Goal: Transaction & Acquisition: Purchase product/service

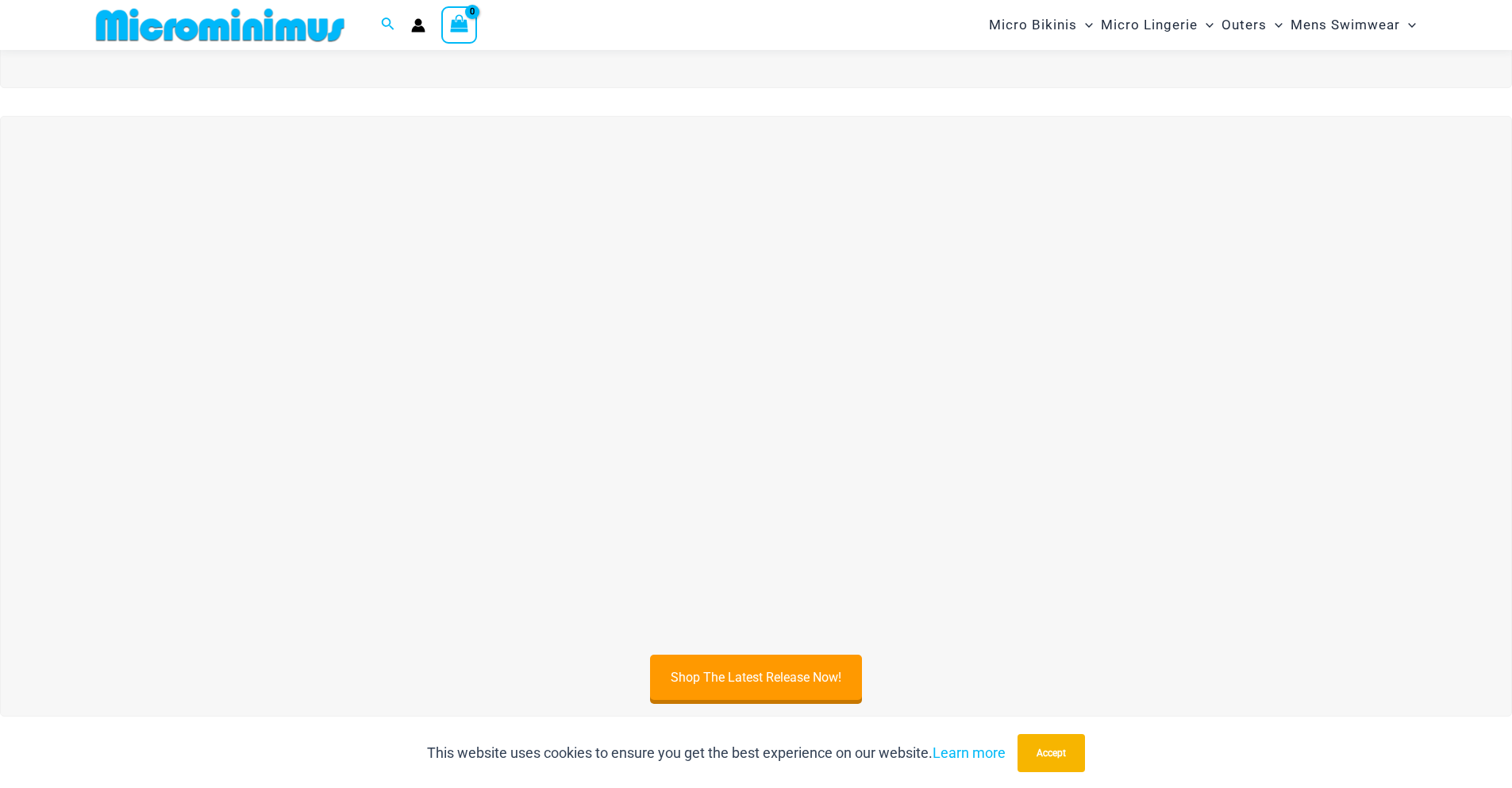
scroll to position [543, 0]
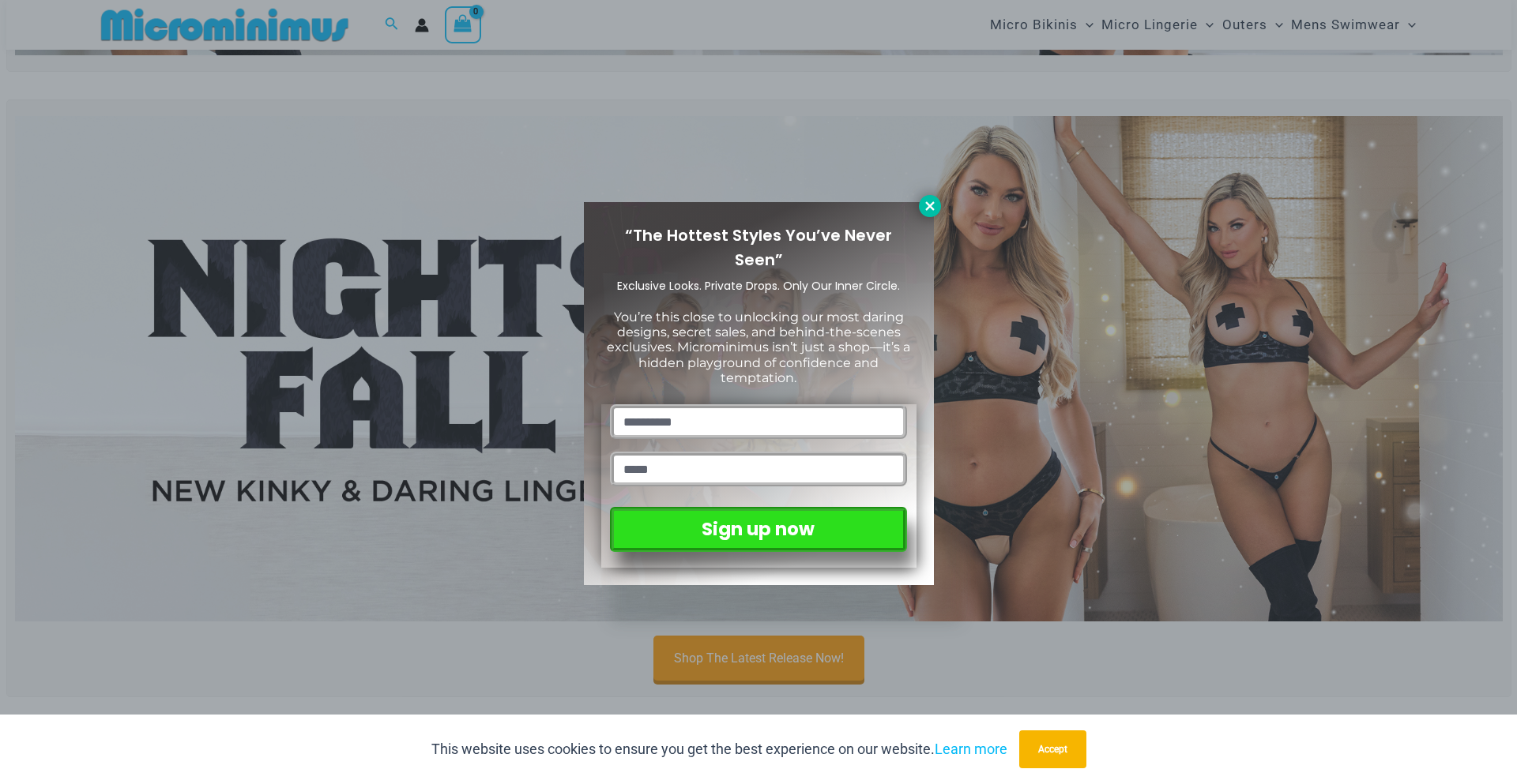
click at [916, 201] on div "“The Hottest Styles You’ve Never Seen” Exclusive Looks. Private Drops. Only Our…" at bounding box center [758, 392] width 1517 height 784
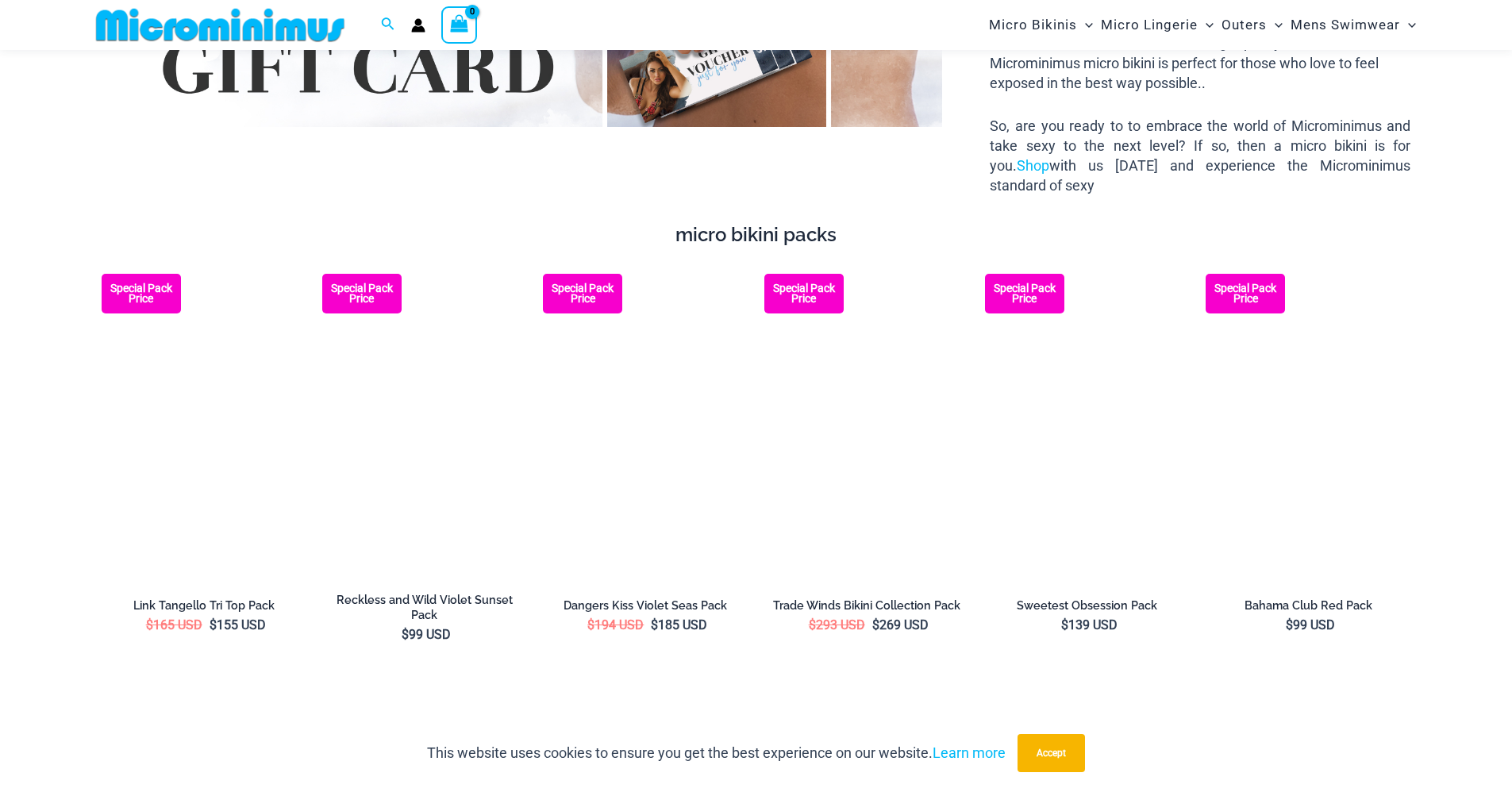
scroll to position [2843, 0]
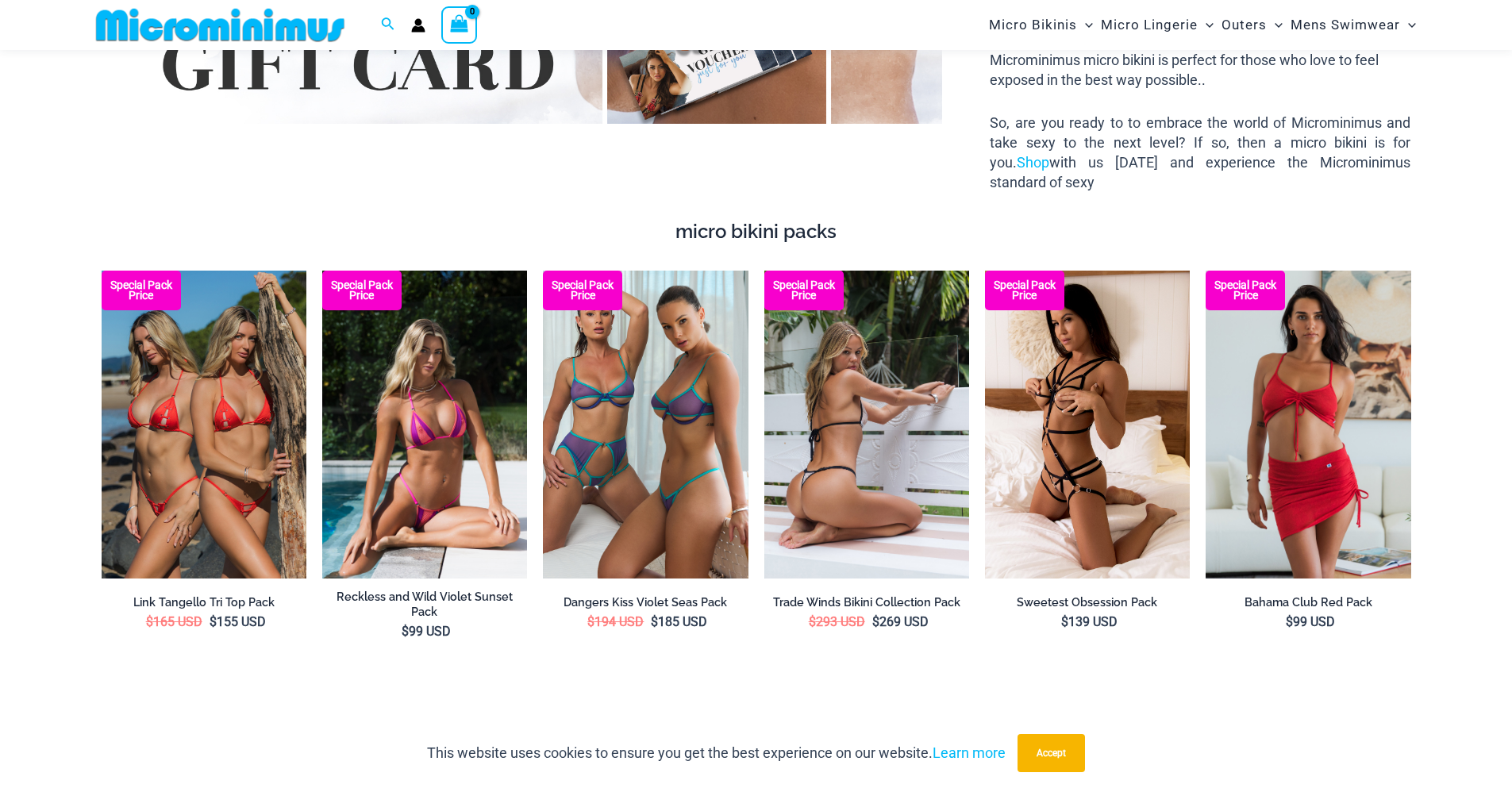
click at [829, 415] on img at bounding box center [867, 423] width 205 height 307
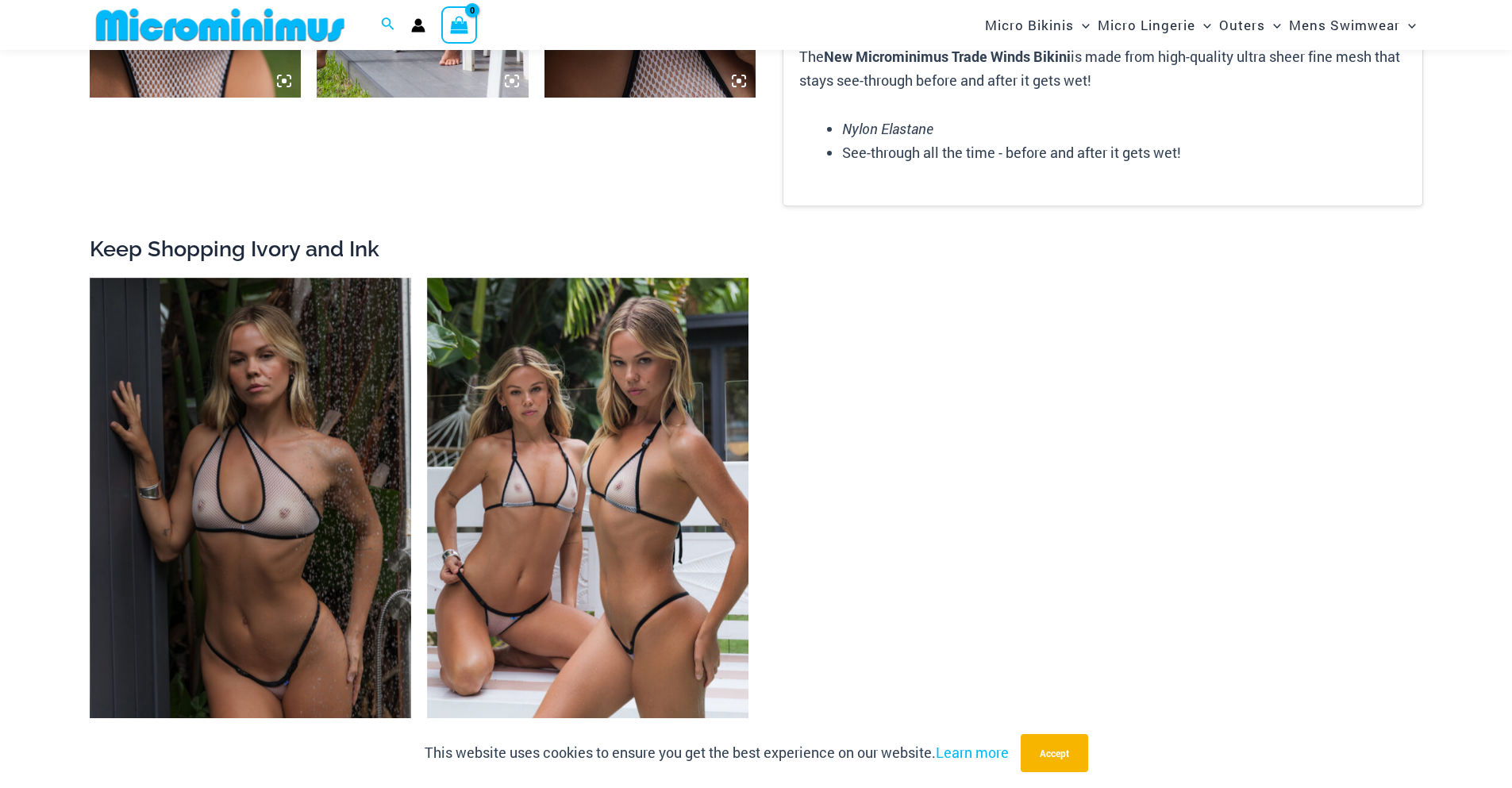
scroll to position [2772, 0]
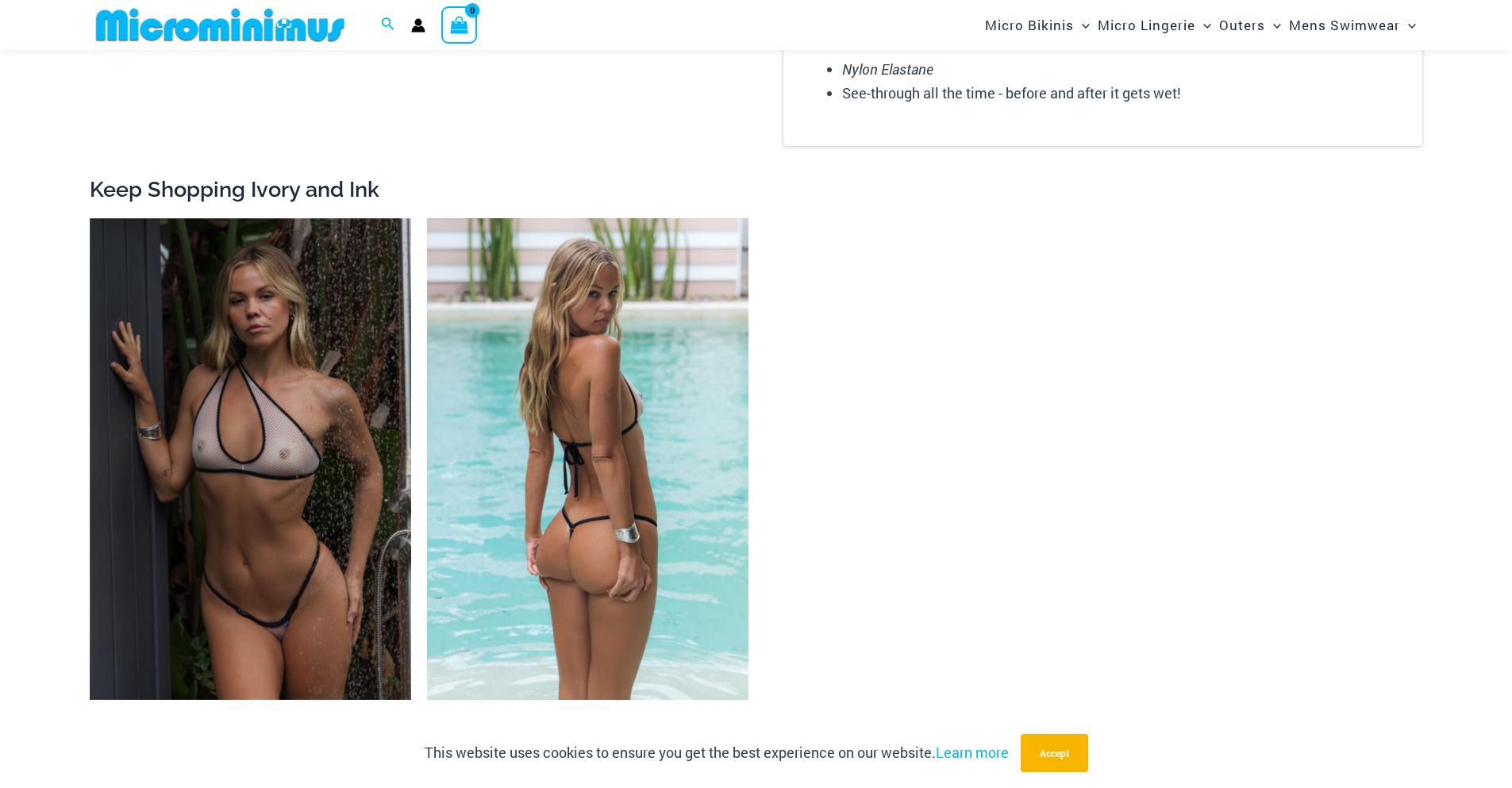
click at [576, 475] on img at bounding box center [588, 459] width 322 height 482
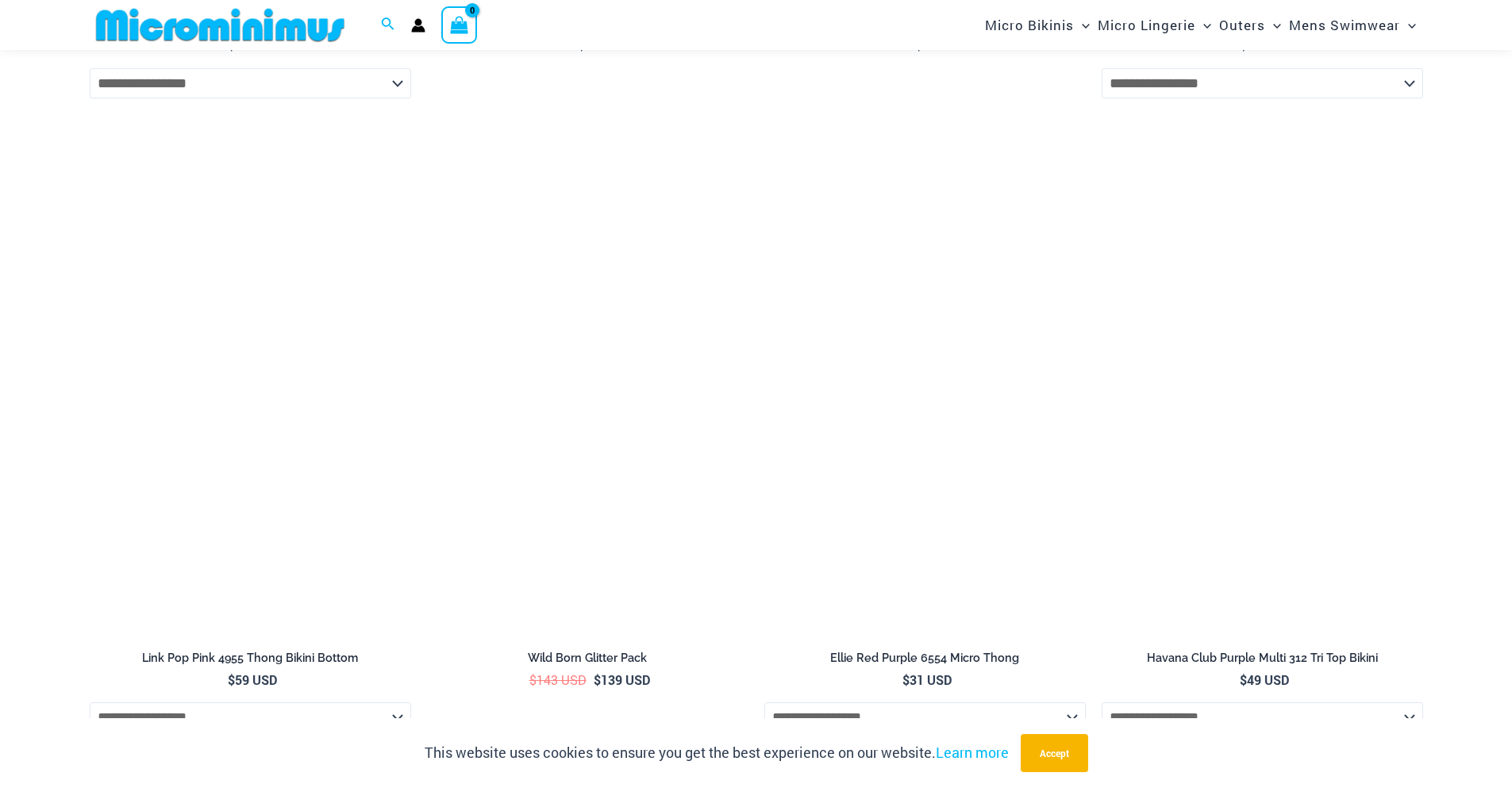
scroll to position [5619, 0]
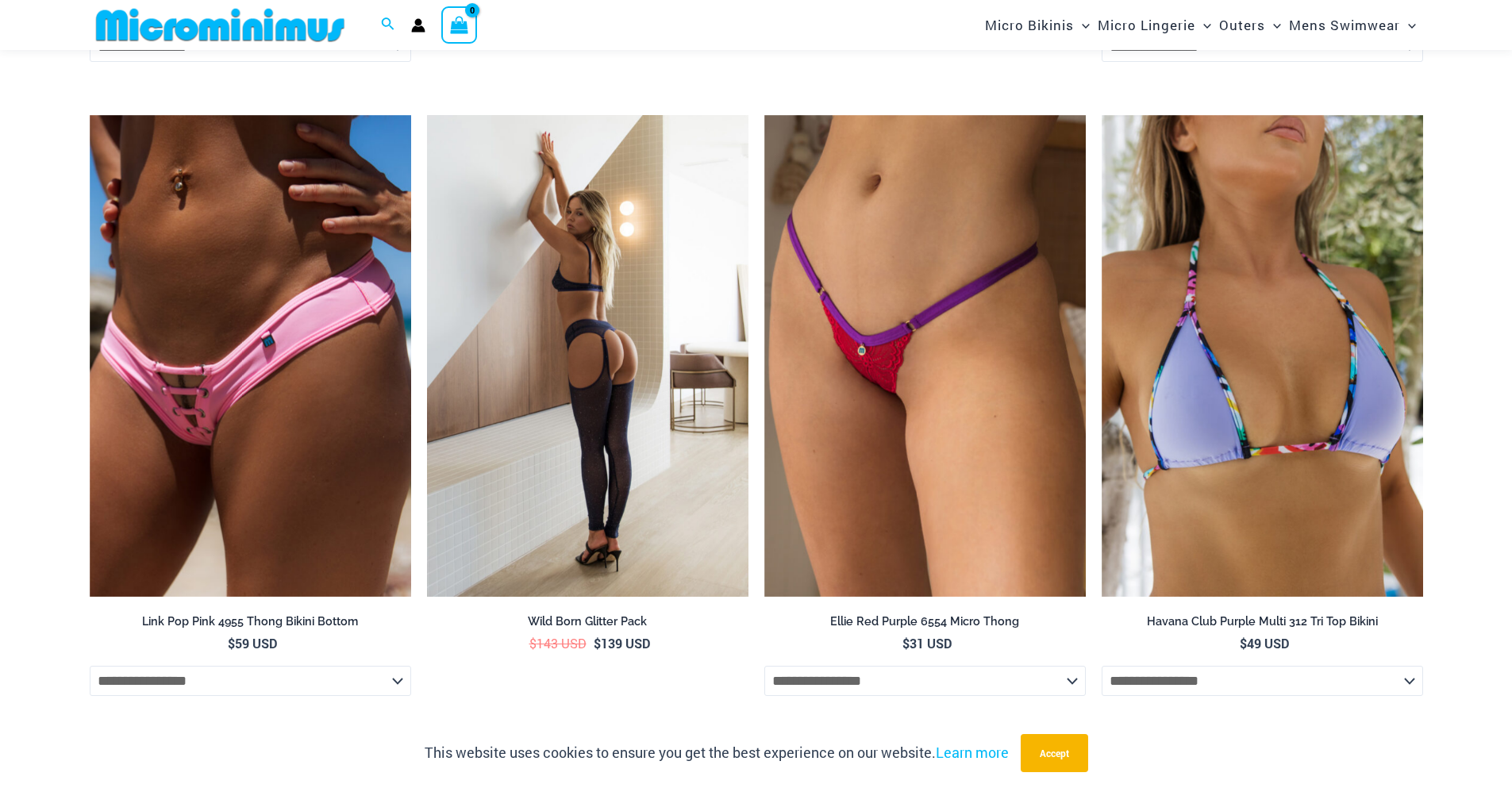
click at [622, 417] on img at bounding box center [588, 355] width 322 height 482
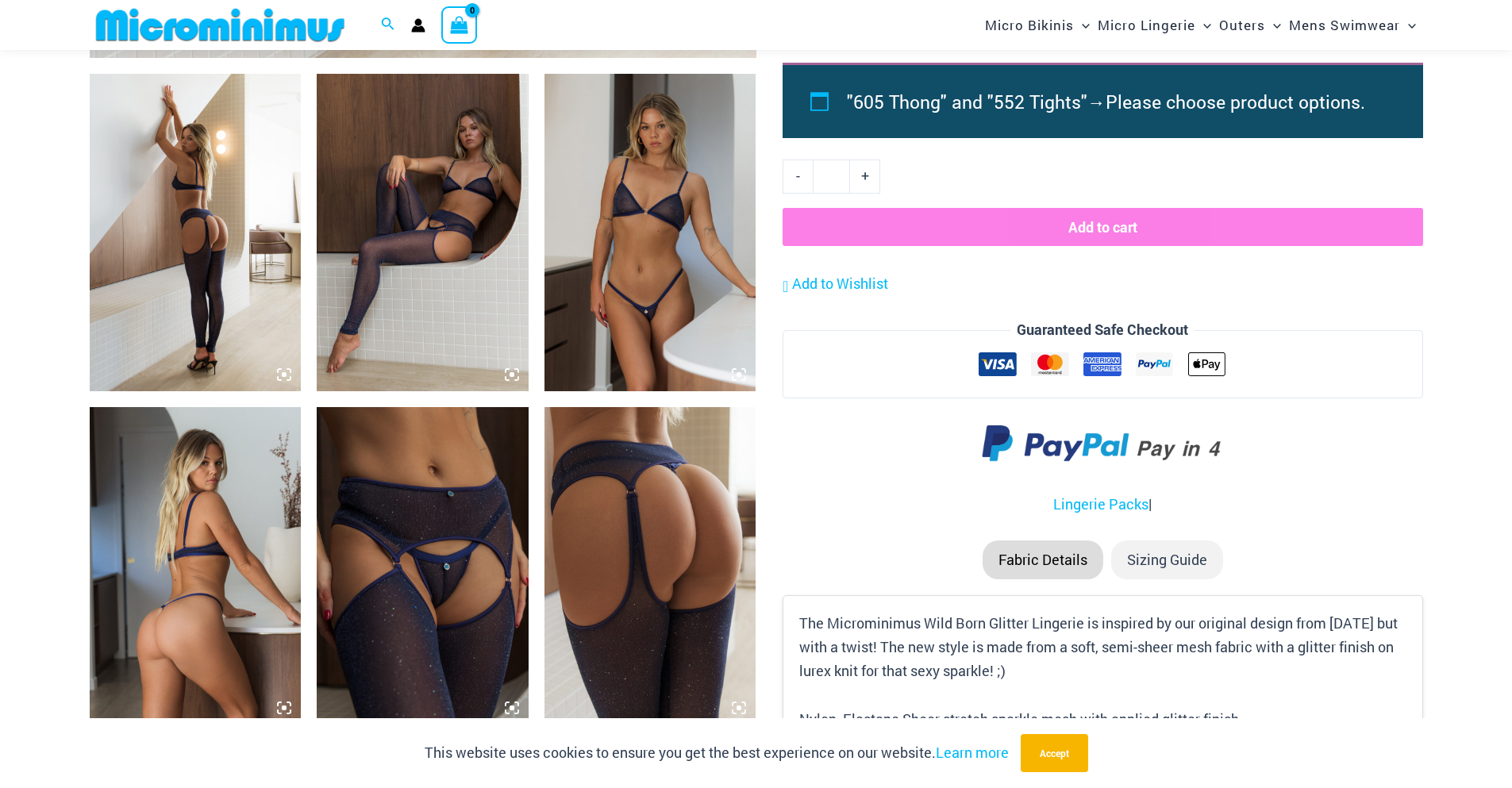
scroll to position [1176, 0]
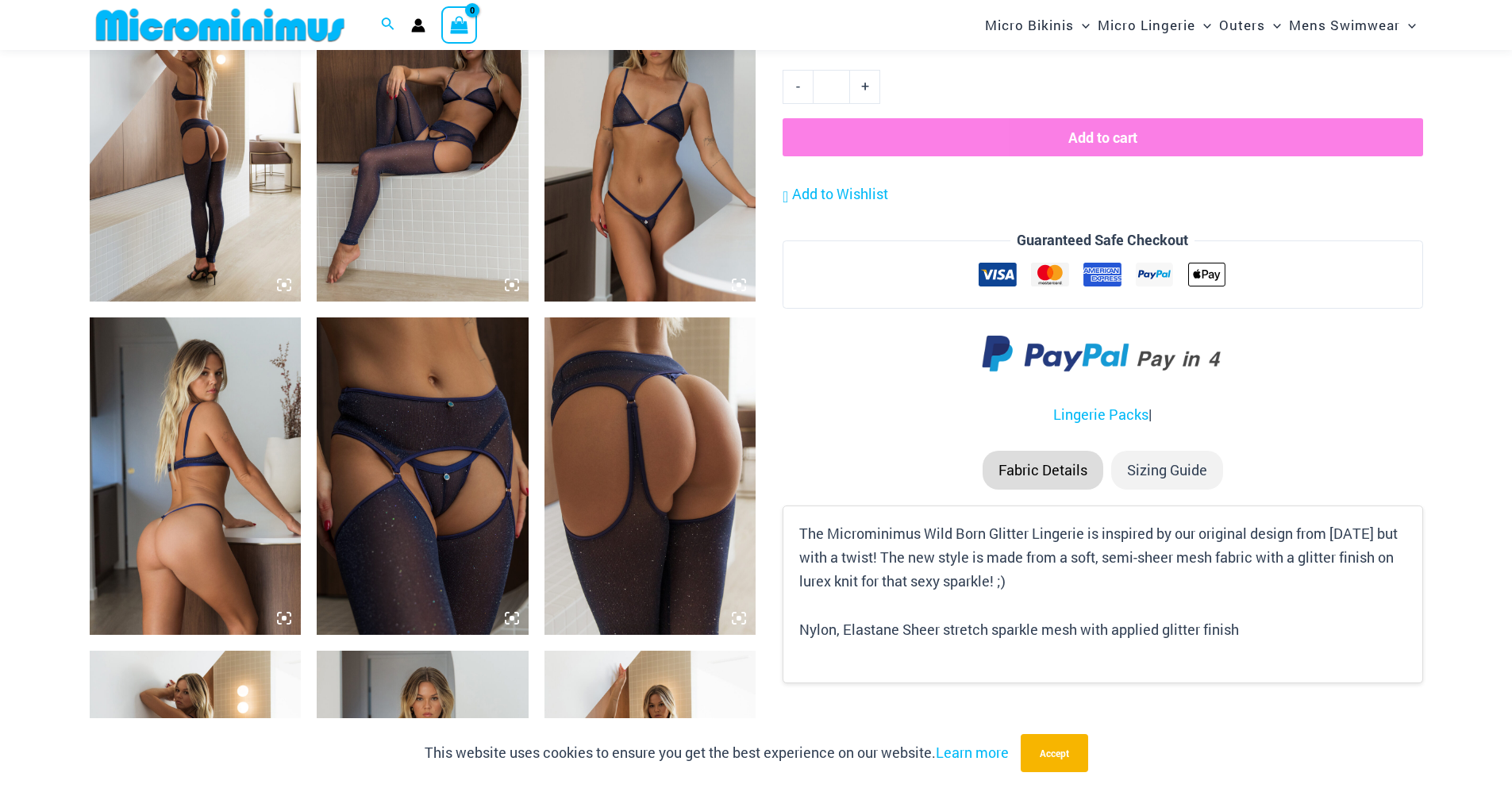
click at [423, 492] on img at bounding box center [422, 476] width 212 height 317
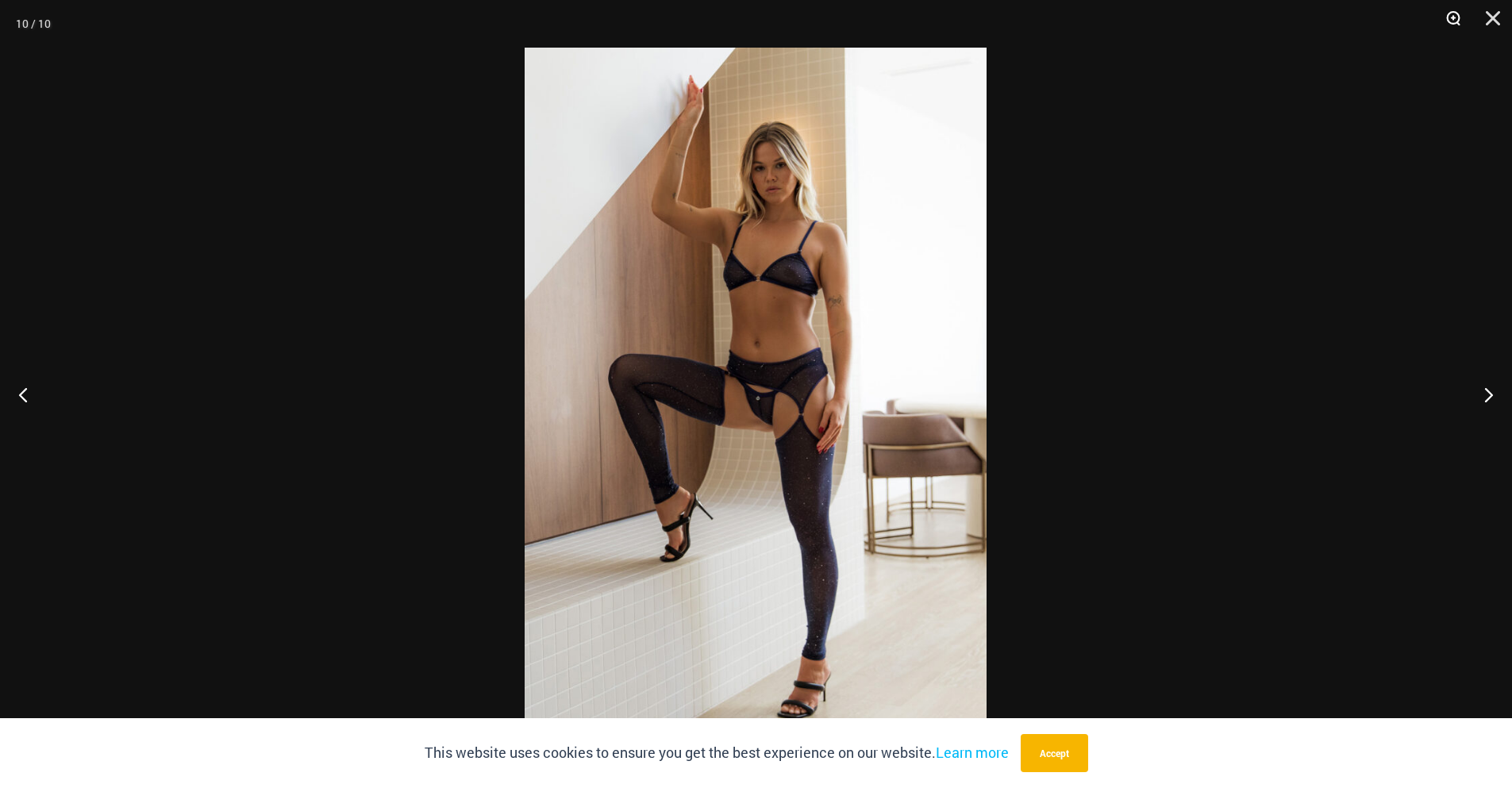
click at [1442, 19] on button "Zoom" at bounding box center [1448, 23] width 40 height 48
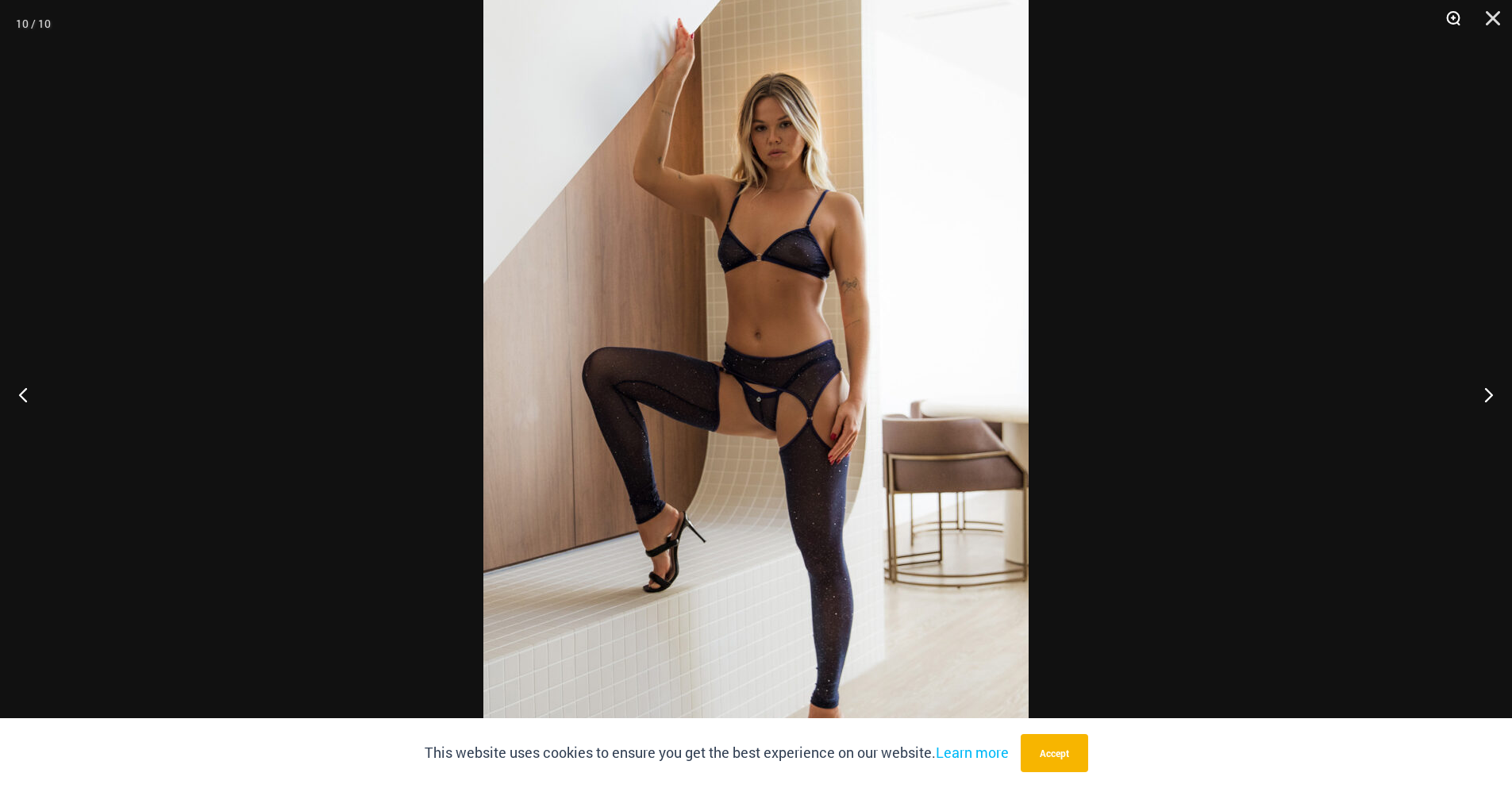
click at [1442, 19] on button "Zoom" at bounding box center [1448, 23] width 40 height 48
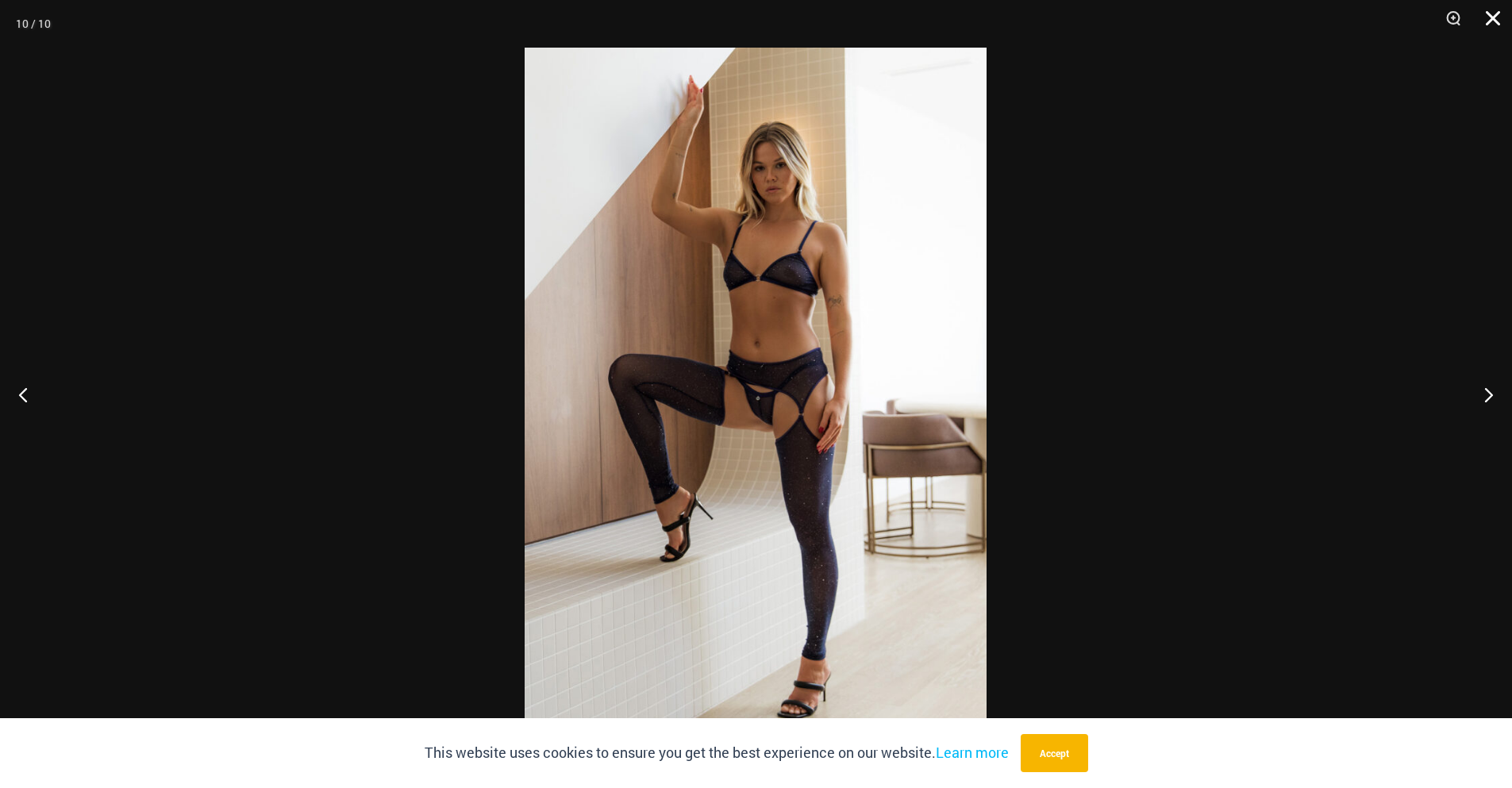
click at [1493, 24] on button "Close" at bounding box center [1487, 23] width 40 height 48
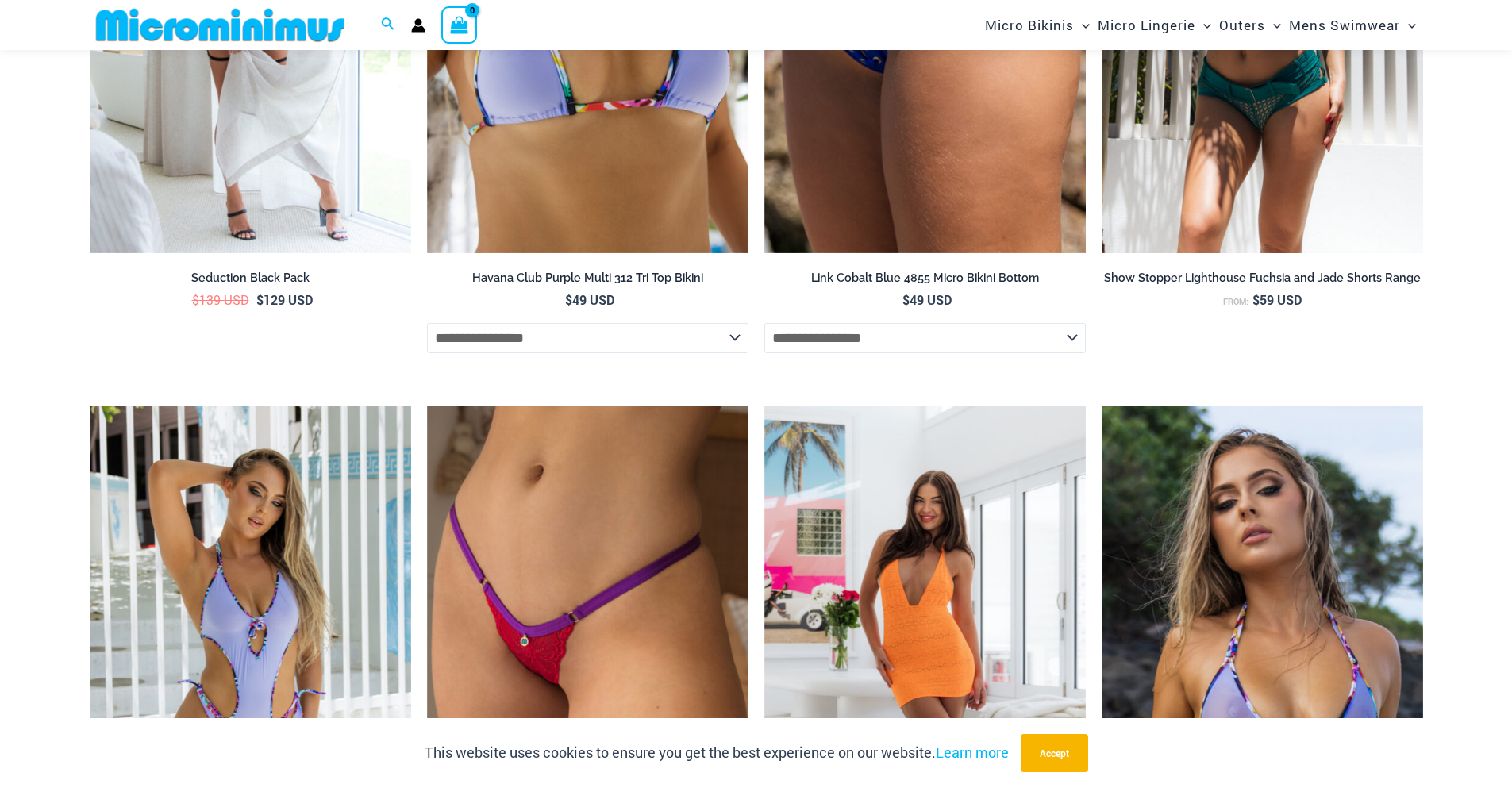
scroll to position [3874, 0]
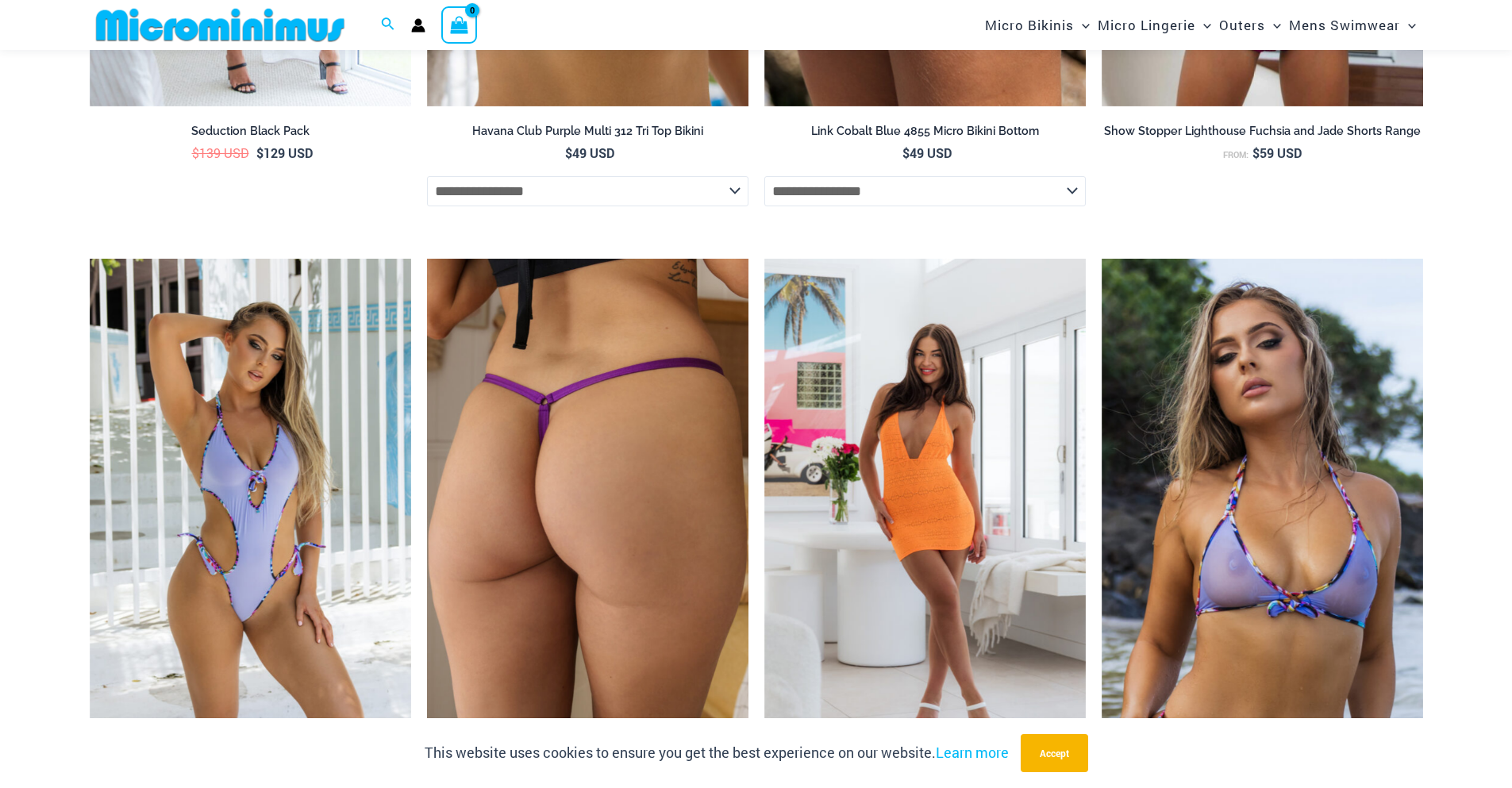
click at [553, 394] on img at bounding box center [588, 499] width 322 height 482
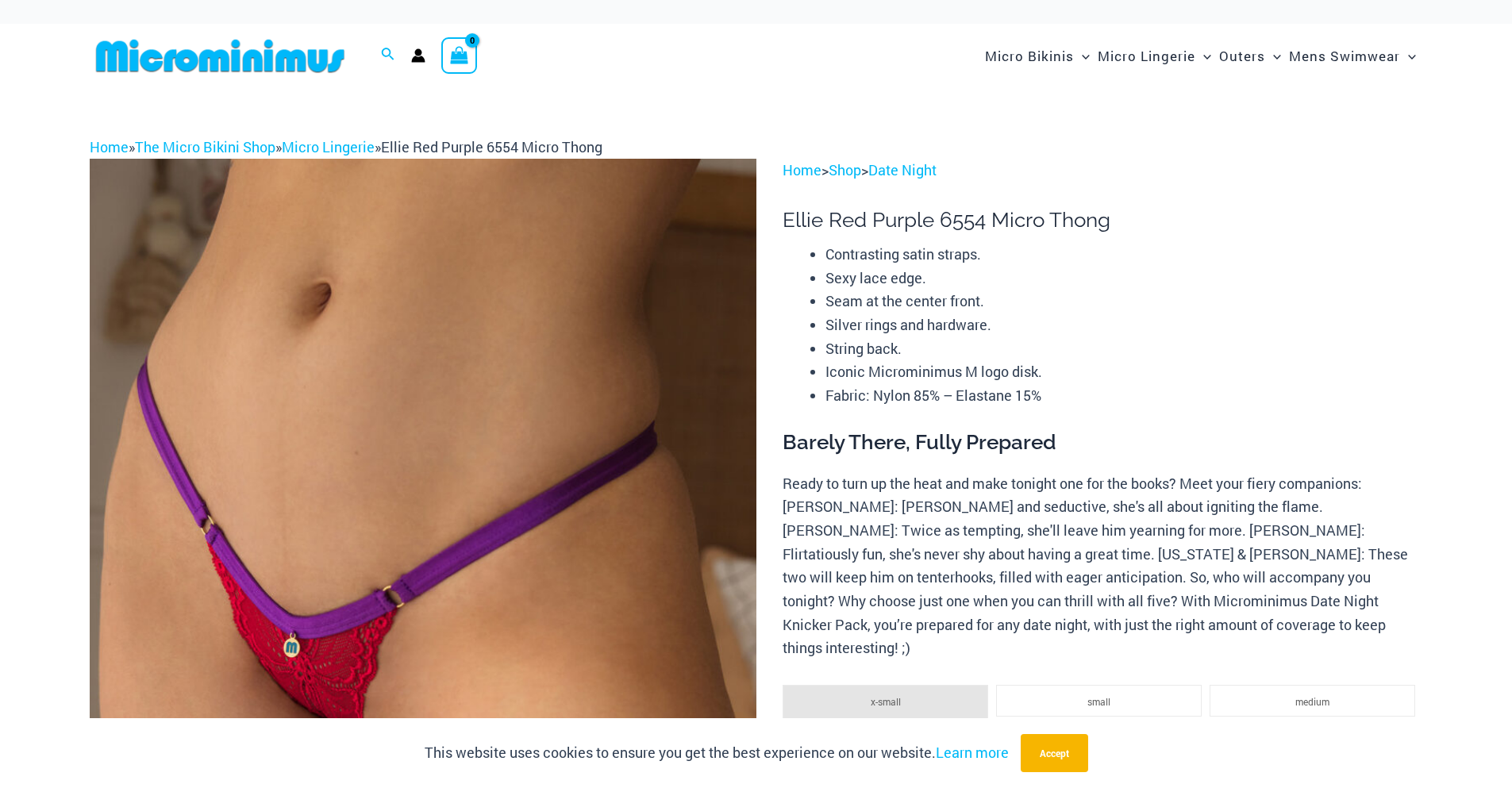
drag, startPoint x: 878, startPoint y: 426, endPoint x: 843, endPoint y: 132, distance: 296.1
